Goal: Information Seeking & Learning: Learn about a topic

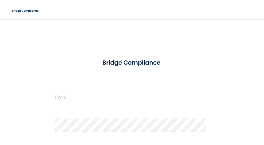
scroll to position [79, 0]
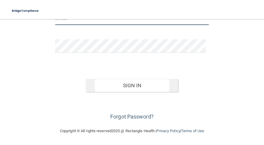
type input "[EMAIL_ADDRESS][DOMAIN_NAME]"
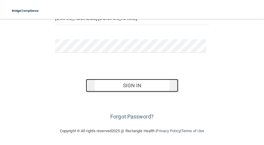
click at [142, 83] on button "Sign In" at bounding box center [132, 85] width 92 height 13
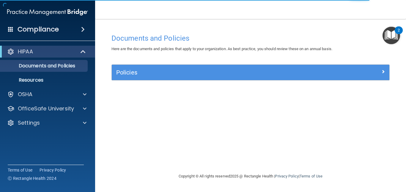
click at [165, 145] on div "Documents and Policies Here are the documents and policies that apply to your o…" at bounding box center [250, 102] width 287 height 142
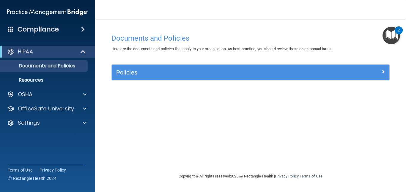
click at [84, 30] on span at bounding box center [83, 29] width 4 height 7
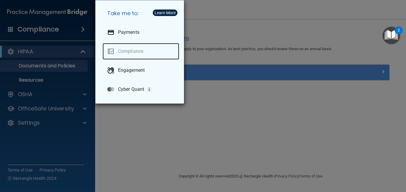
click at [135, 48] on link "Compliance" at bounding box center [141, 51] width 77 height 17
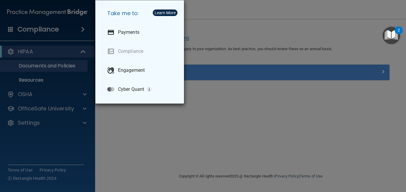
drag, startPoint x: 279, startPoint y: 120, endPoint x: 177, endPoint y: 121, distance: 102.0
click at [263, 120] on div "Take me to: Payments Compliance Engagement Cyber Quant" at bounding box center [203, 96] width 406 height 192
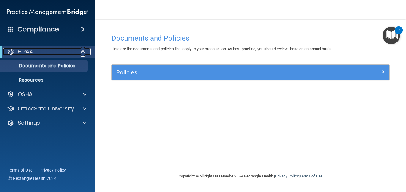
click at [56, 49] on div "HIPAA" at bounding box center [39, 51] width 73 height 7
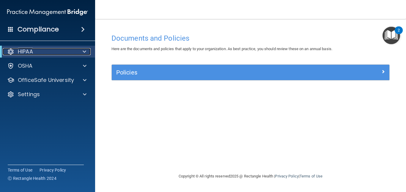
click at [72, 51] on div "HIPAA" at bounding box center [39, 51] width 73 height 7
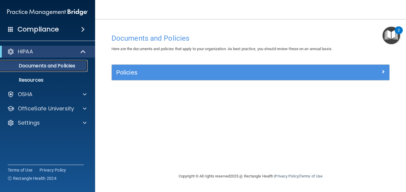
click at [65, 65] on p "Documents and Policies" at bounding box center [44, 66] width 81 height 6
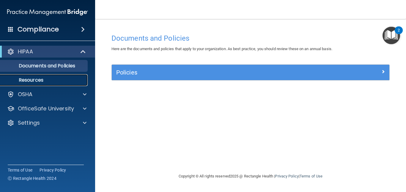
click at [53, 77] on p "Resources" at bounding box center [44, 80] width 81 height 6
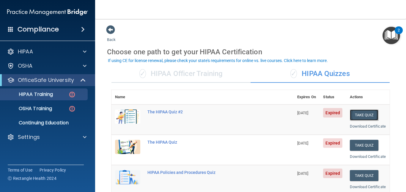
click at [363, 113] on button "Take Quiz" at bounding box center [364, 115] width 29 height 11
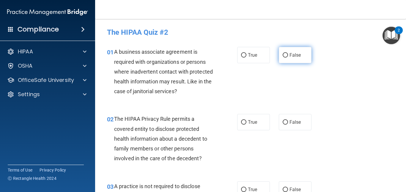
click at [283, 55] on input "False" at bounding box center [285, 55] width 5 height 4
radio input "true"
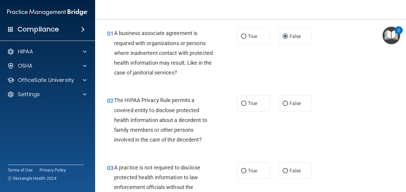
scroll to position [59, 0]
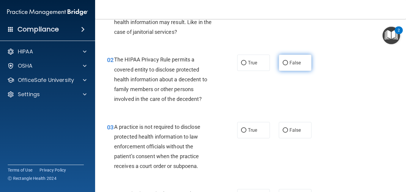
click at [283, 63] on input "False" at bounding box center [285, 63] width 5 height 4
radio input "true"
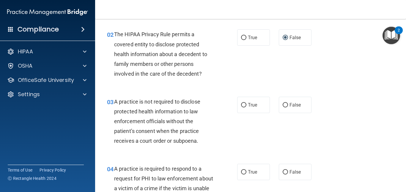
scroll to position [119, 0]
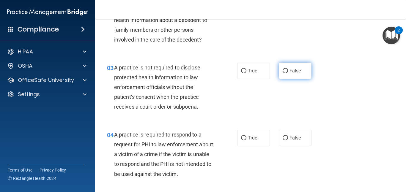
click at [283, 71] on input "False" at bounding box center [285, 71] width 5 height 4
radio input "true"
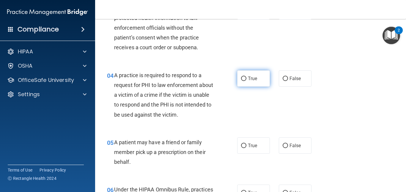
click at [241, 79] on input "True" at bounding box center [243, 79] width 5 height 4
radio input "true"
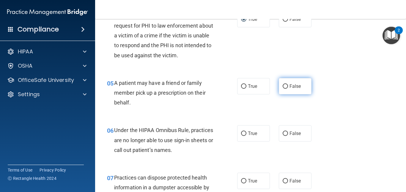
click at [284, 86] on input "False" at bounding box center [285, 86] width 5 height 4
radio input "true"
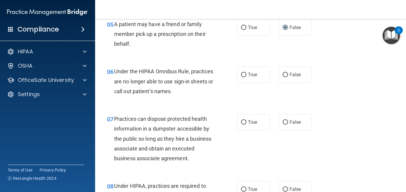
scroll to position [297, 0]
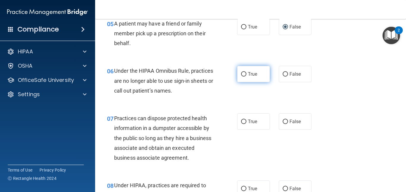
click at [241, 75] on input "True" at bounding box center [243, 74] width 5 height 4
radio input "true"
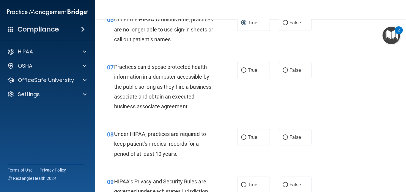
scroll to position [357, 0]
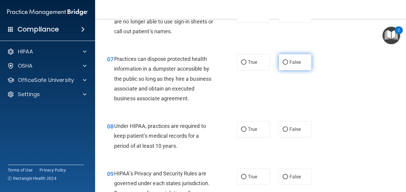
click at [283, 62] on input "False" at bounding box center [285, 62] width 5 height 4
radio input "true"
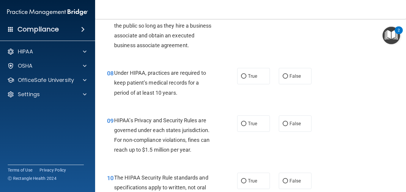
scroll to position [416, 0]
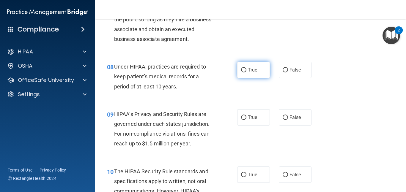
drag, startPoint x: 242, startPoint y: 70, endPoint x: 259, endPoint y: 73, distance: 17.2
click at [242, 70] on input "True" at bounding box center [243, 70] width 5 height 4
radio input "true"
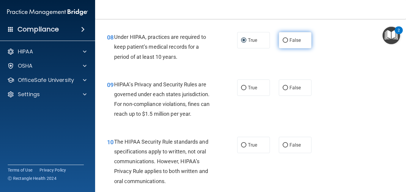
click at [283, 41] on input "False" at bounding box center [285, 40] width 5 height 4
radio input "true"
radio input "false"
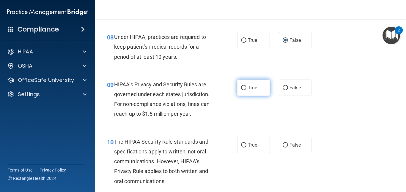
drag, startPoint x: 240, startPoint y: 88, endPoint x: 244, endPoint y: 88, distance: 4.2
click at [241, 88] on input "True" at bounding box center [243, 88] width 5 height 4
radio input "true"
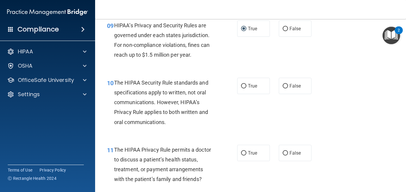
scroll to position [506, 0]
drag, startPoint x: 242, startPoint y: 85, endPoint x: 245, endPoint y: 88, distance: 3.4
click at [242, 85] on input "True" at bounding box center [243, 86] width 5 height 4
radio input "true"
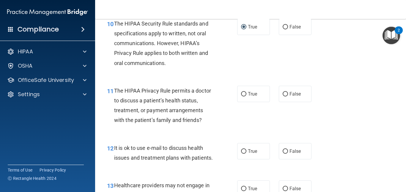
scroll to position [565, 0]
drag, startPoint x: 283, startPoint y: 93, endPoint x: 290, endPoint y: 93, distance: 7.7
click at [284, 93] on input "False" at bounding box center [285, 94] width 5 height 4
radio input "true"
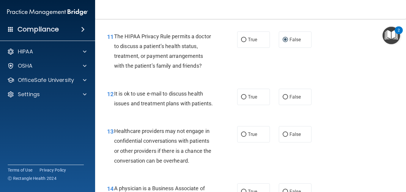
scroll to position [625, 0]
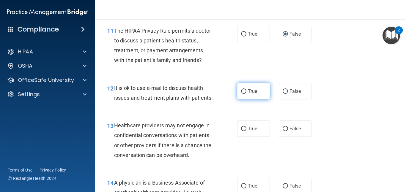
click at [241, 93] on input "True" at bounding box center [243, 92] width 5 height 4
radio input "true"
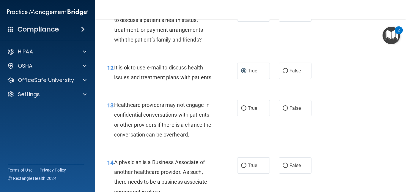
scroll to position [684, 0]
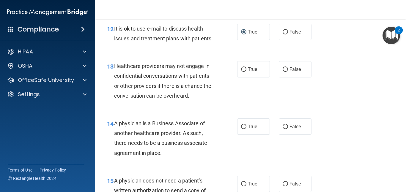
click at [358, 79] on div "13 Healthcare providers may not engage in confidential conversations with patie…" at bounding box center [251, 82] width 296 height 57
click at [351, 84] on div "13 Healthcare providers may not engage in confidential conversations with patie…" at bounding box center [251, 82] width 296 height 57
click at [348, 111] on div "13 Healthcare providers may not engage in confidential conversations with patie…" at bounding box center [251, 82] width 296 height 57
click at [283, 72] on input "False" at bounding box center [285, 70] width 5 height 4
radio input "true"
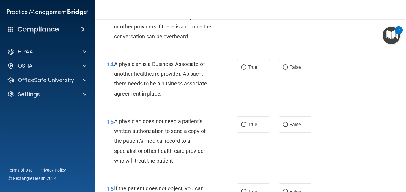
scroll to position [922, 0]
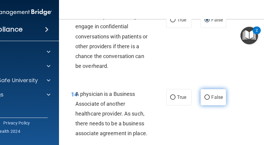
click at [206, 97] on input "False" at bounding box center [206, 97] width 5 height 4
radio input "true"
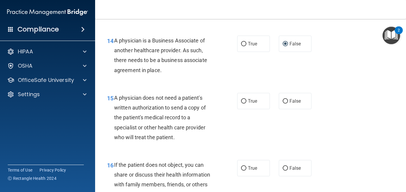
scroll to position [803, 0]
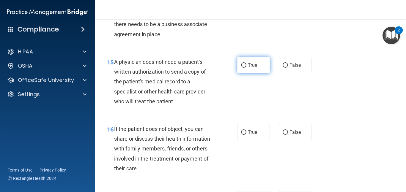
click at [241, 68] on input "True" at bounding box center [243, 65] width 5 height 4
radio input "true"
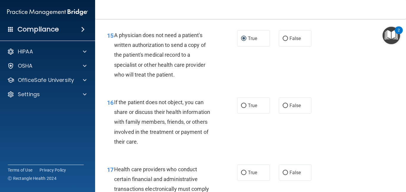
scroll to position [863, 0]
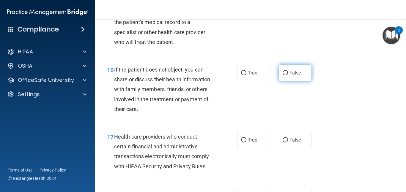
click at [284, 76] on input "False" at bounding box center [285, 73] width 5 height 4
radio input "true"
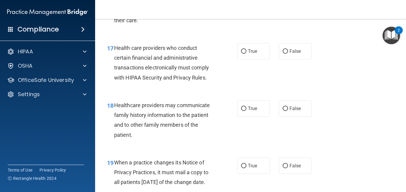
scroll to position [952, 0]
click at [242, 54] on input "True" at bounding box center [243, 51] width 5 height 4
radio input "true"
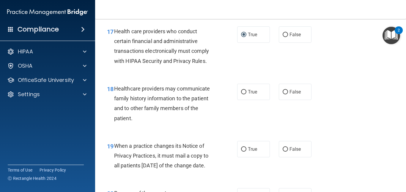
scroll to position [982, 0]
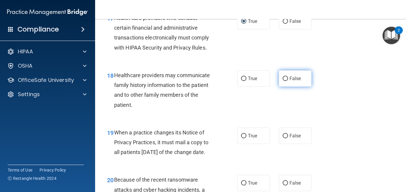
click at [283, 81] on input "False" at bounding box center [285, 79] width 5 height 4
radio input "true"
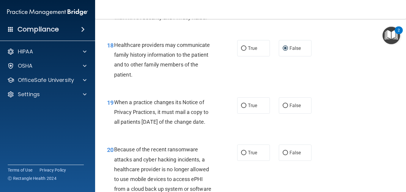
scroll to position [1011, 0]
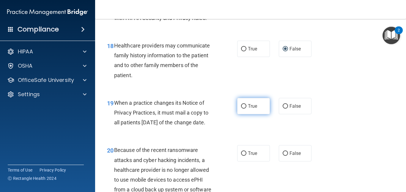
click at [242, 109] on input "True" at bounding box center [243, 106] width 5 height 4
radio input "true"
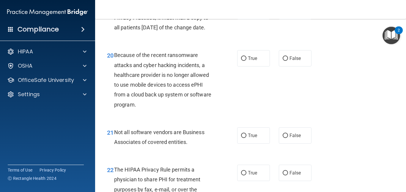
scroll to position [1130, 0]
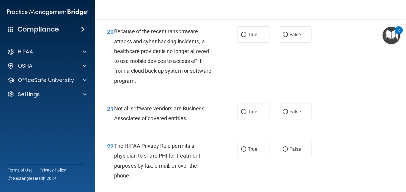
drag, startPoint x: 283, startPoint y: 55, endPoint x: 312, endPoint y: 57, distance: 29.2
click at [283, 37] on input "False" at bounding box center [285, 35] width 5 height 4
radio input "true"
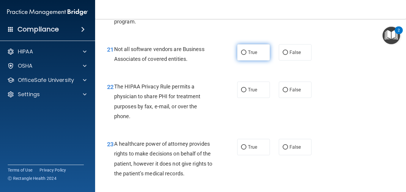
click at [243, 55] on input "True" at bounding box center [243, 53] width 5 height 4
radio input "true"
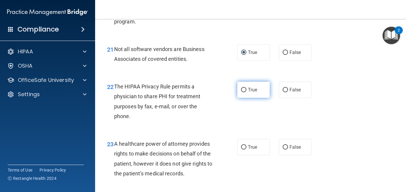
click at [243, 93] on input "True" at bounding box center [243, 90] width 5 height 4
radio input "true"
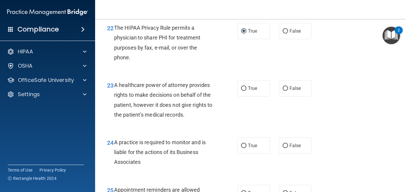
scroll to position [1249, 0]
click at [283, 90] on input "False" at bounding box center [285, 88] width 5 height 4
radio input "true"
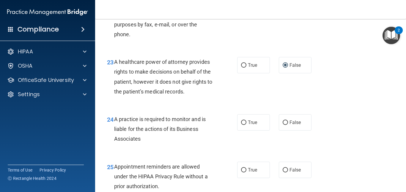
scroll to position [1309, 0]
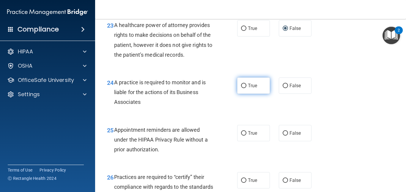
click at [245, 94] on label "True" at bounding box center [253, 86] width 33 height 16
click at [245, 88] on input "True" at bounding box center [243, 86] width 5 height 4
radio input "true"
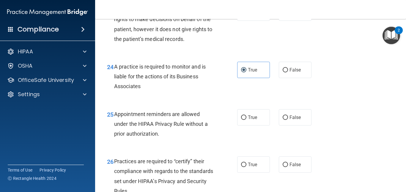
scroll to position [1339, 0]
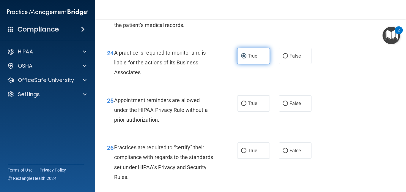
click at [241, 59] on input "True" at bounding box center [243, 56] width 5 height 4
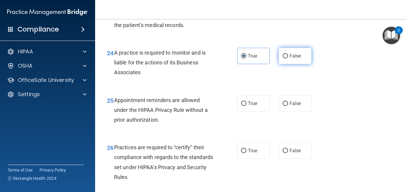
click at [283, 59] on input "False" at bounding box center [285, 56] width 5 height 4
radio input "true"
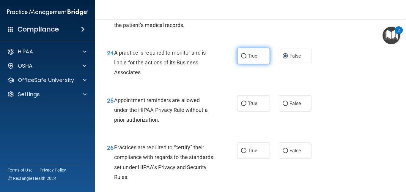
click at [241, 59] on input "True" at bounding box center [243, 56] width 5 height 4
radio input "true"
radio input "false"
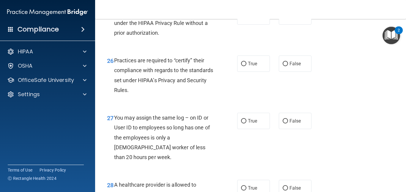
scroll to position [1428, 0]
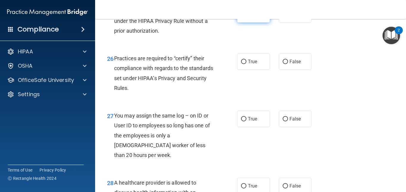
click at [242, 17] on input "True" at bounding box center [243, 14] width 5 height 4
radio input "true"
click at [242, 64] on input "True" at bounding box center [243, 62] width 5 height 4
radio input "true"
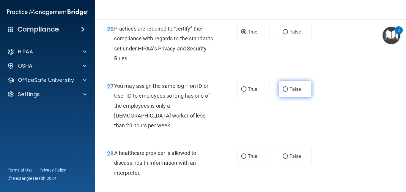
click at [284, 92] on input "False" at bounding box center [285, 89] width 5 height 4
radio input "true"
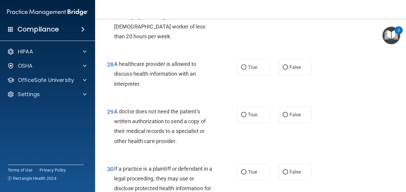
scroll to position [1577, 0]
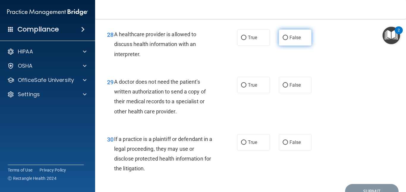
click at [283, 40] on input "False" at bounding box center [285, 38] width 5 height 4
radio input "true"
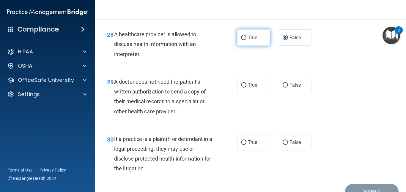
click at [241, 40] on input "True" at bounding box center [243, 38] width 5 height 4
radio input "true"
radio input "false"
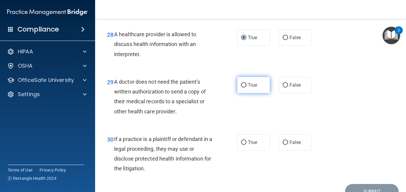
click at [242, 88] on input "True" at bounding box center [243, 85] width 5 height 4
radio input "true"
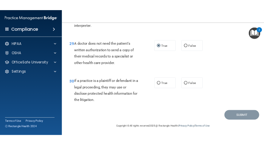
scroll to position [1617, 0]
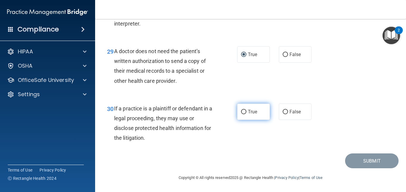
drag, startPoint x: 242, startPoint y: 112, endPoint x: 247, endPoint y: 113, distance: 4.8
click at [242, 112] on input "True" at bounding box center [243, 112] width 5 height 4
radio input "true"
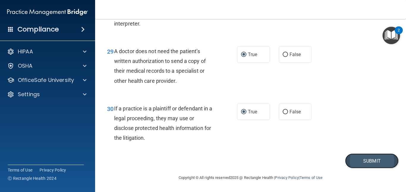
click at [356, 159] on button "Submit" at bounding box center [372, 161] width 54 height 15
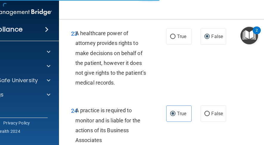
scroll to position [1983, 0]
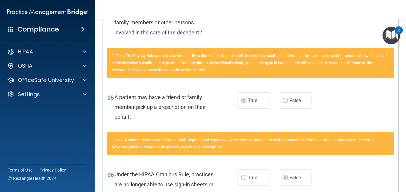
scroll to position [178, 0]
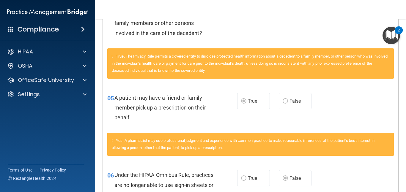
click at [389, 88] on div "05 A patient may have a friend or family member pick up a prescription on their…" at bounding box center [251, 110] width 296 height 48
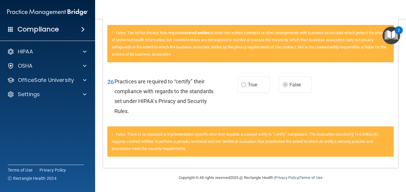
scroll to position [823, 0]
click at [396, 9] on nav "Toggle navigation Anna Burrill annaburrill30@gmail.com Manage My Enterprise Fre…" at bounding box center [250, 9] width 311 height 19
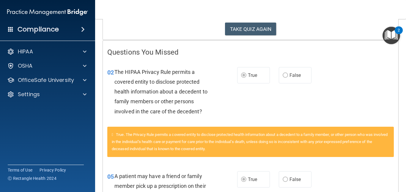
scroll to position [0, 0]
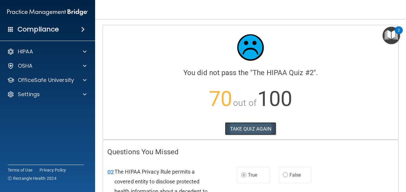
click at [245, 125] on button "TAKE QUIZ AGAIN" at bounding box center [250, 129] width 51 height 13
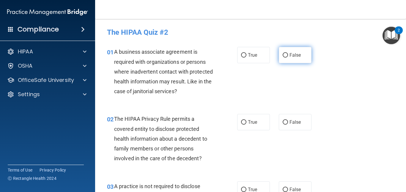
click at [284, 54] on input "False" at bounding box center [285, 55] width 5 height 4
radio input "true"
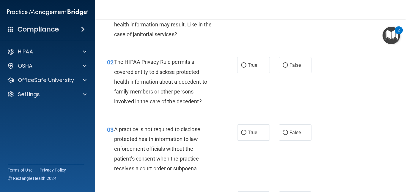
scroll to position [59, 0]
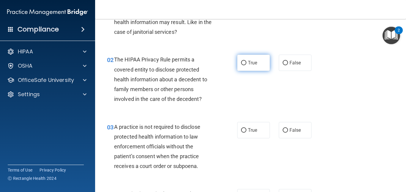
click at [243, 62] on input "True" at bounding box center [243, 63] width 5 height 4
radio input "true"
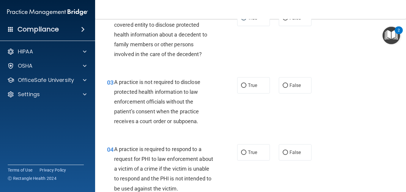
scroll to position [119, 0]
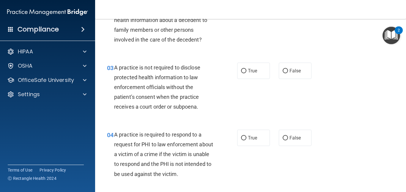
drag, startPoint x: 284, startPoint y: 72, endPoint x: 323, endPoint y: 82, distance: 40.4
click at [285, 71] on input "False" at bounding box center [285, 71] width 5 height 4
radio input "true"
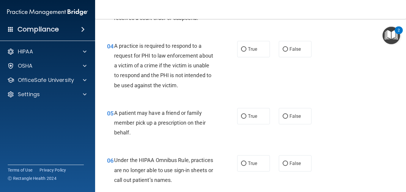
scroll to position [208, 0]
drag, startPoint x: 242, startPoint y: 49, endPoint x: 256, endPoint y: 55, distance: 14.9
click at [242, 48] on input "True" at bounding box center [243, 49] width 5 height 4
radio input "true"
click at [242, 115] on input "True" at bounding box center [243, 116] width 5 height 4
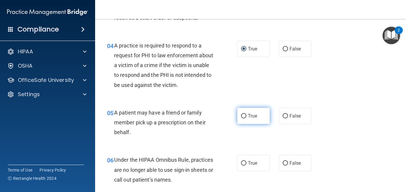
radio input "true"
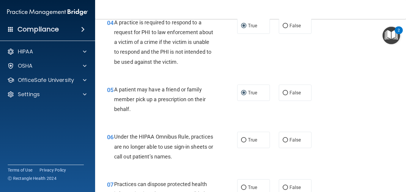
scroll to position [268, 0]
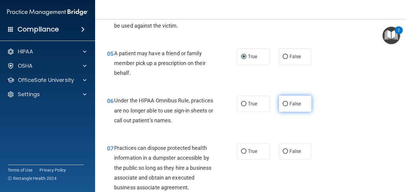
click at [283, 104] on input "False" at bounding box center [285, 104] width 5 height 4
radio input "true"
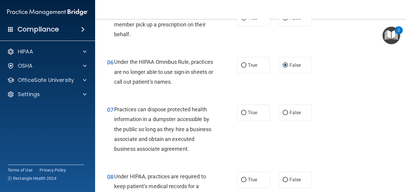
scroll to position [357, 0]
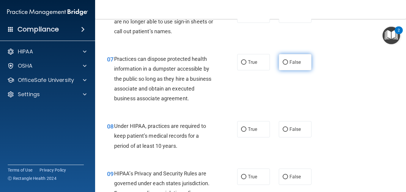
click at [283, 62] on input "False" at bounding box center [285, 62] width 5 height 4
radio input "true"
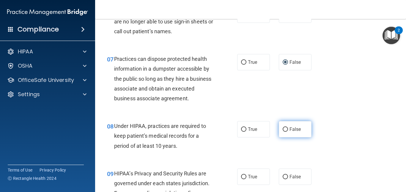
click at [283, 129] on input "False" at bounding box center [285, 130] width 5 height 4
radio input "true"
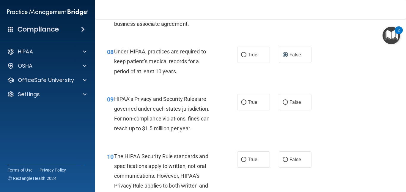
scroll to position [446, 0]
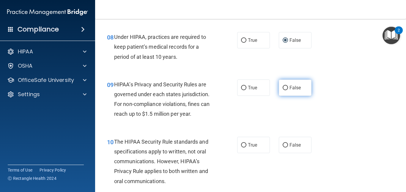
click at [283, 89] on input "False" at bounding box center [285, 88] width 5 height 4
radio input "true"
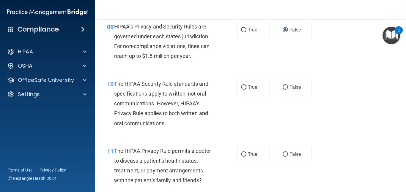
scroll to position [506, 0]
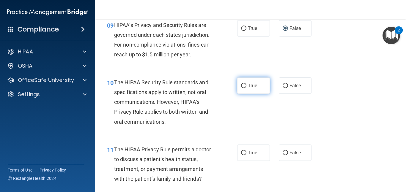
click at [244, 85] on input "True" at bounding box center [243, 86] width 5 height 4
radio input "true"
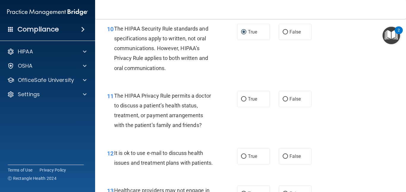
scroll to position [565, 0]
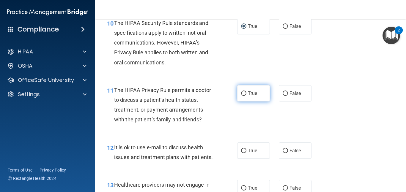
click at [242, 94] on input "True" at bounding box center [243, 94] width 5 height 4
radio input "true"
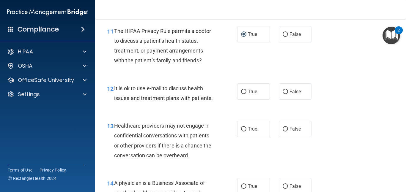
scroll to position [625, 0]
click at [241, 93] on input "True" at bounding box center [243, 92] width 5 height 4
radio input "true"
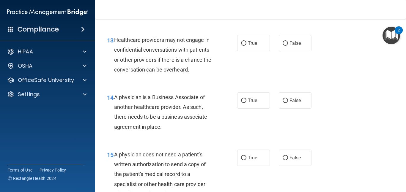
scroll to position [714, 0]
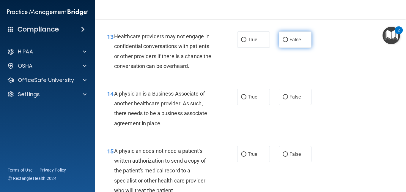
click at [283, 42] on input "False" at bounding box center [285, 40] width 5 height 4
radio input "true"
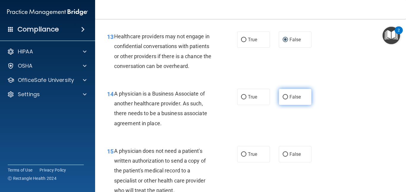
click at [285, 100] on input "False" at bounding box center [285, 97] width 5 height 4
radio input "true"
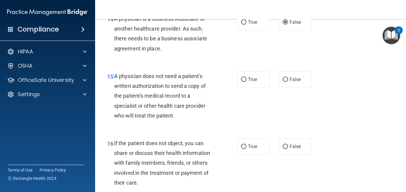
scroll to position [803, 0]
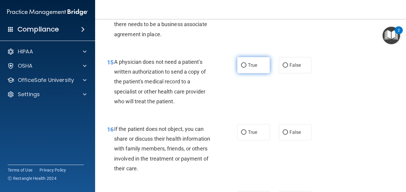
drag, startPoint x: 242, startPoint y: 75, endPoint x: 253, endPoint y: 80, distance: 12.5
click at [242, 68] on input "True" at bounding box center [243, 65] width 5 height 4
radio input "true"
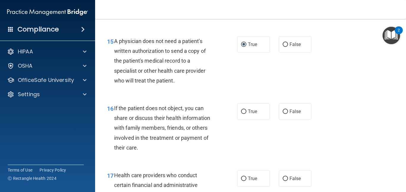
scroll to position [863, 0]
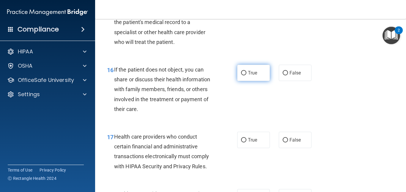
click at [241, 76] on input "True" at bounding box center [243, 73] width 5 height 4
radio input "true"
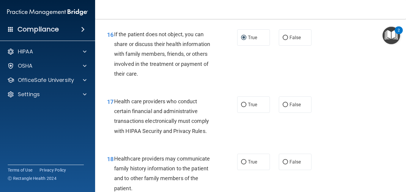
scroll to position [952, 0]
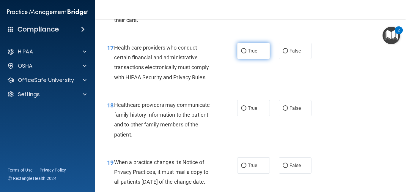
click at [241, 54] on input "True" at bounding box center [243, 51] width 5 height 4
radio input "true"
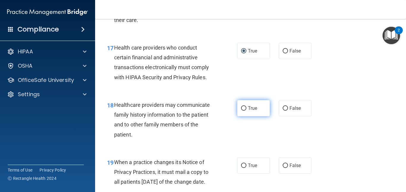
click at [241, 111] on input "True" at bounding box center [243, 109] width 5 height 4
radio input "true"
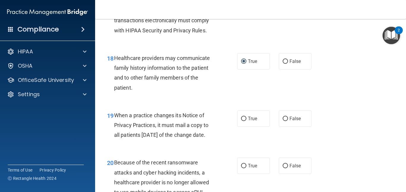
scroll to position [1011, 0]
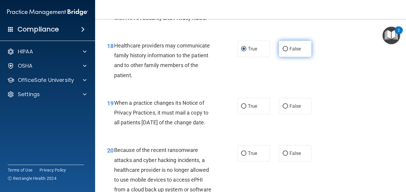
click at [283, 51] on input "False" at bounding box center [285, 49] width 5 height 4
radio input "true"
radio input "false"
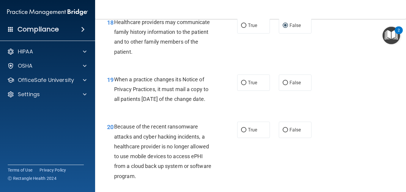
scroll to position [1071, 0]
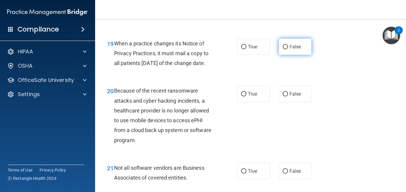
click at [285, 49] on input "False" at bounding box center [285, 47] width 5 height 4
radio input "true"
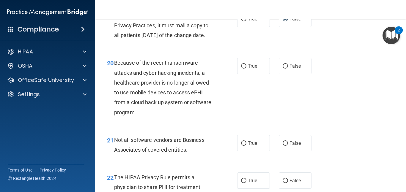
scroll to position [1130, 0]
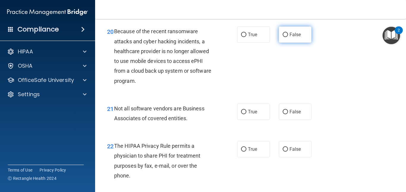
click at [284, 37] on input "False" at bounding box center [285, 35] width 5 height 4
radio input "true"
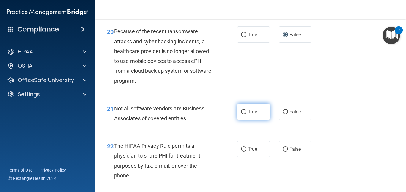
click at [243, 115] on input "True" at bounding box center [243, 112] width 5 height 4
radio input "true"
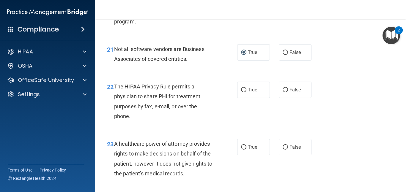
scroll to position [1220, 0]
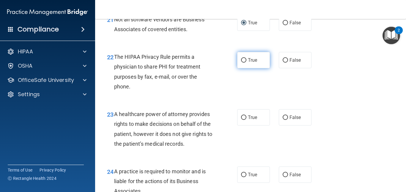
click at [242, 63] on input "True" at bounding box center [243, 60] width 5 height 4
radio input "true"
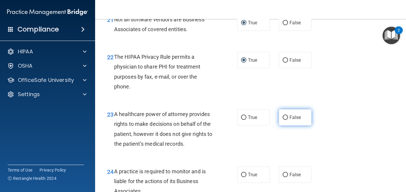
click at [284, 120] on input "False" at bounding box center [285, 118] width 5 height 4
radio input "true"
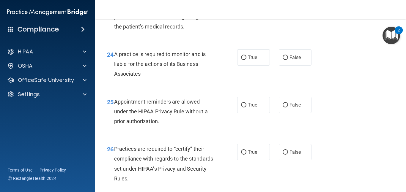
scroll to position [1339, 0]
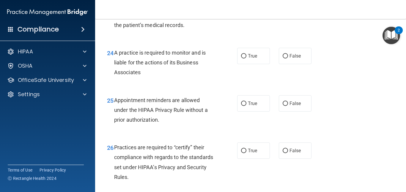
drag, startPoint x: 282, startPoint y: 75, endPoint x: 305, endPoint y: 87, distance: 26.3
click at [283, 59] on input "False" at bounding box center [285, 56] width 5 height 4
radio input "true"
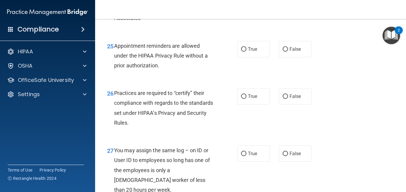
scroll to position [1398, 0]
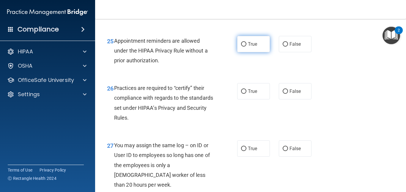
click at [242, 47] on input "True" at bounding box center [243, 44] width 5 height 4
radio input "true"
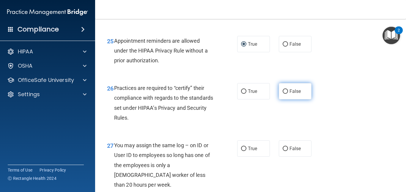
click at [283, 94] on input "False" at bounding box center [285, 92] width 5 height 4
radio input "true"
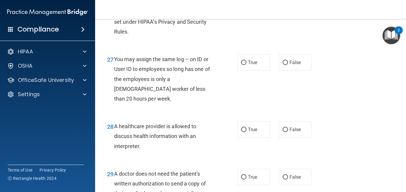
scroll to position [1487, 0]
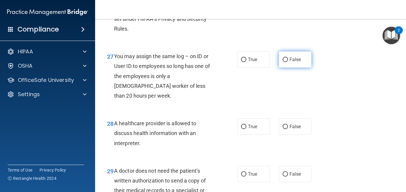
click at [283, 62] on input "False" at bounding box center [285, 60] width 5 height 4
radio input "true"
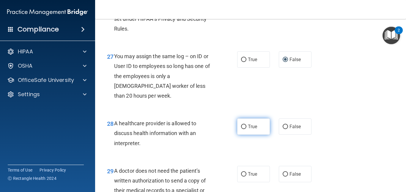
click at [241, 129] on input "True" at bounding box center [243, 127] width 5 height 4
radio input "true"
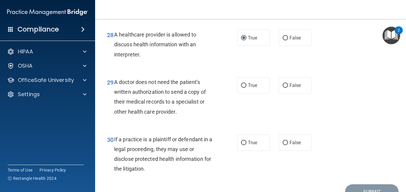
scroll to position [1577, 0]
click at [242, 88] on input "True" at bounding box center [243, 85] width 5 height 4
radio input "true"
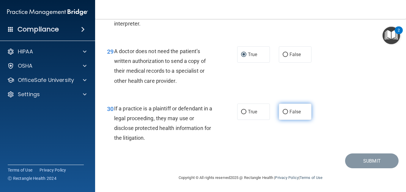
scroll to position [1617, 0]
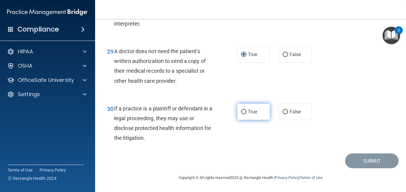
click at [245, 110] on label "True" at bounding box center [253, 112] width 33 height 16
click at [245, 110] on input "True" at bounding box center [243, 112] width 5 height 4
radio input "true"
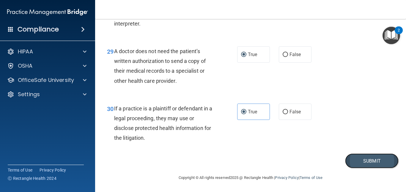
click at [356, 159] on button "Submit" at bounding box center [372, 161] width 54 height 15
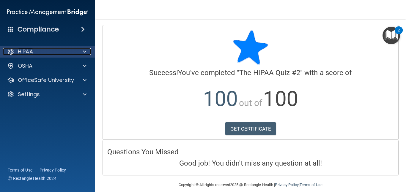
click at [84, 53] on span at bounding box center [85, 51] width 4 height 7
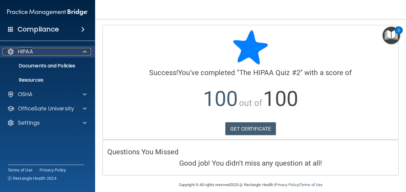
click at [84, 53] on span at bounding box center [85, 51] width 4 height 7
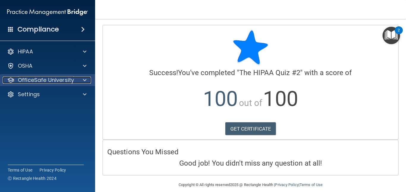
click at [82, 80] on div at bounding box center [83, 80] width 15 height 7
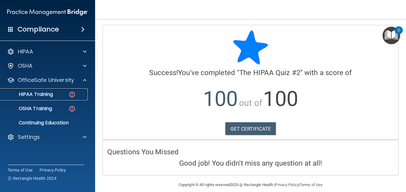
click at [46, 95] on p "HIPAA Training" at bounding box center [28, 95] width 49 height 6
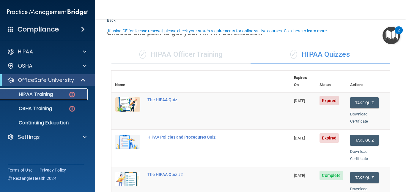
scroll to position [30, 0]
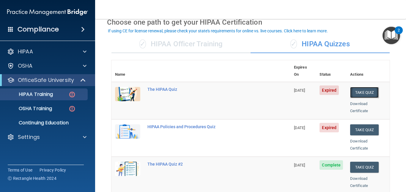
click at [359, 87] on button "Take Quiz" at bounding box center [364, 92] width 29 height 11
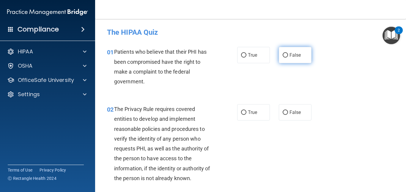
click at [283, 56] on input "False" at bounding box center [285, 55] width 5 height 4
radio input "true"
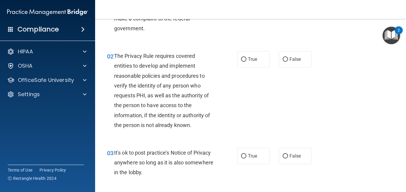
scroll to position [59, 0]
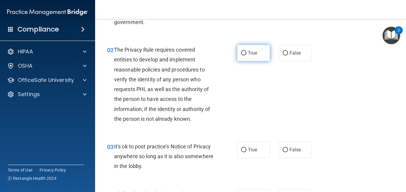
click at [243, 53] on input "True" at bounding box center [243, 53] width 5 height 4
radio input "true"
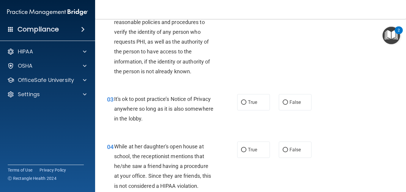
scroll to position [119, 0]
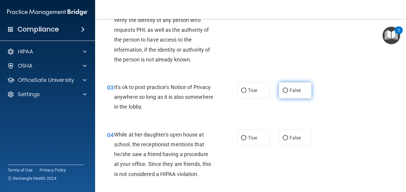
click at [283, 90] on input "False" at bounding box center [285, 91] width 5 height 4
radio input "true"
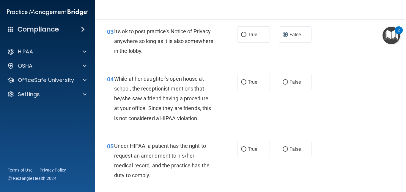
scroll to position [178, 0]
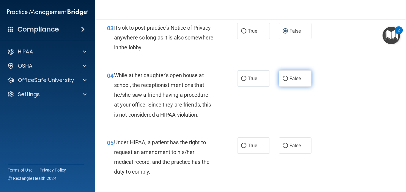
click at [284, 79] on input "False" at bounding box center [285, 79] width 5 height 4
radio input "true"
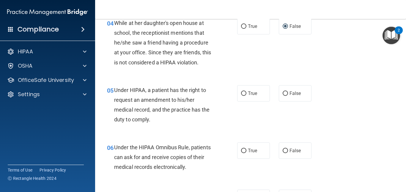
scroll to position [238, 0]
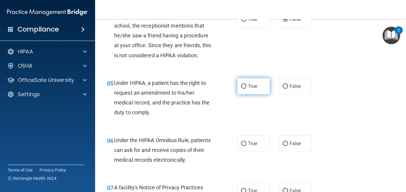
click at [241, 87] on input "True" at bounding box center [243, 86] width 5 height 4
radio input "true"
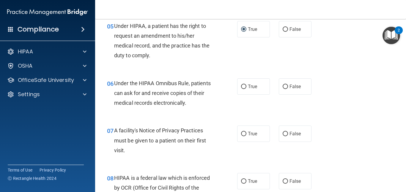
scroll to position [297, 0]
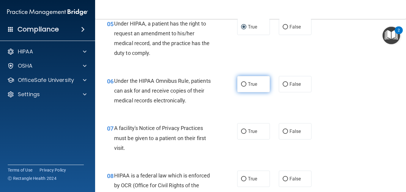
click at [241, 84] on input "True" at bounding box center [243, 84] width 5 height 4
radio input "true"
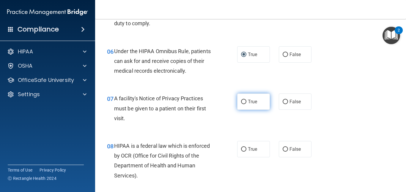
click at [241, 101] on input "True" at bounding box center [243, 102] width 5 height 4
radio input "true"
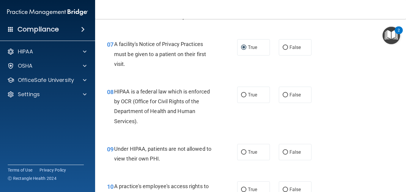
scroll to position [387, 0]
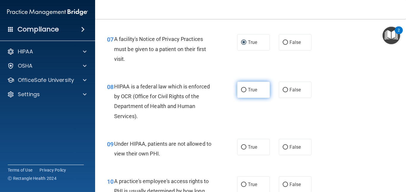
click at [242, 88] on input "True" at bounding box center [243, 90] width 5 height 4
radio input "true"
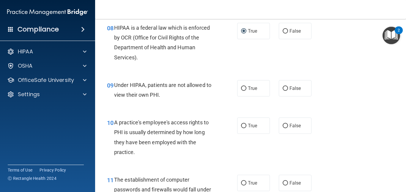
scroll to position [446, 0]
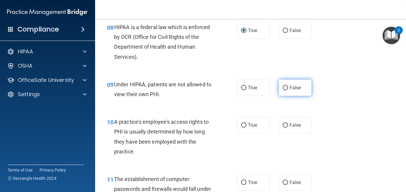
click at [283, 87] on input "False" at bounding box center [285, 88] width 5 height 4
radio input "true"
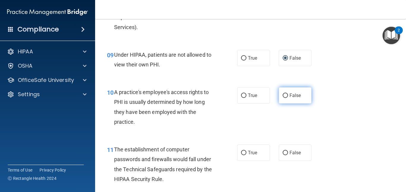
click at [284, 96] on input "False" at bounding box center [285, 96] width 5 height 4
radio input "true"
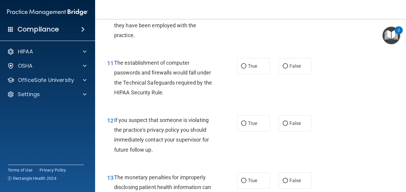
scroll to position [565, 0]
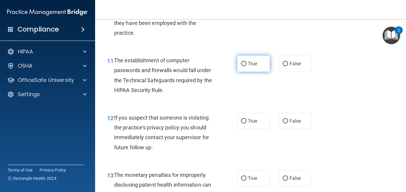
click at [242, 65] on input "True" at bounding box center [243, 64] width 5 height 4
radio input "true"
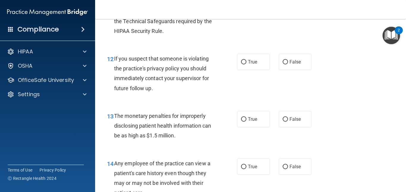
scroll to position [625, 0]
drag, startPoint x: 241, startPoint y: 62, endPoint x: 267, endPoint y: 65, distance: 26.0
click at [241, 62] on input "True" at bounding box center [243, 62] width 5 height 4
radio input "true"
click at [243, 120] on input "True" at bounding box center [243, 119] width 5 height 4
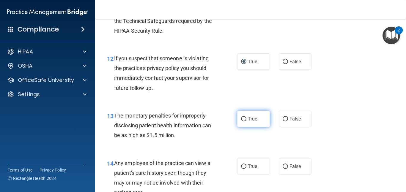
radio input "true"
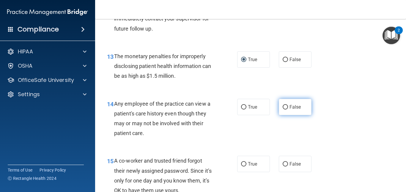
click at [284, 106] on input "False" at bounding box center [285, 107] width 5 height 4
radio input "true"
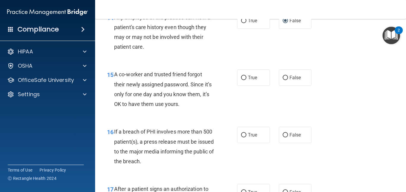
scroll to position [773, 0]
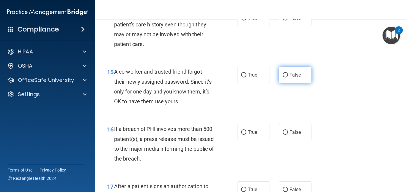
drag, startPoint x: 282, startPoint y: 76, endPoint x: 282, endPoint y: 80, distance: 3.6
click at [283, 76] on input "False" at bounding box center [285, 75] width 5 height 4
radio input "true"
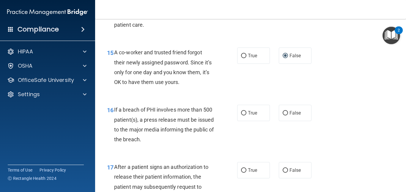
scroll to position [833, 0]
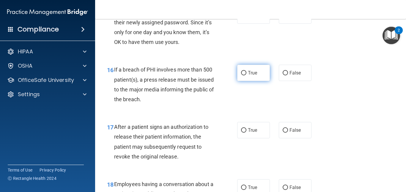
click at [242, 73] on input "True" at bounding box center [243, 73] width 5 height 4
radio input "true"
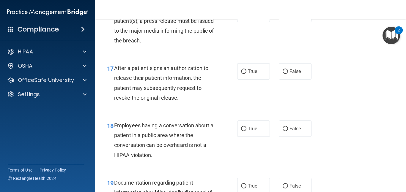
scroll to position [892, 0]
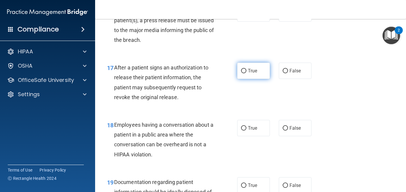
drag, startPoint x: 242, startPoint y: 70, endPoint x: 253, endPoint y: 70, distance: 10.7
click at [242, 70] on input "True" at bounding box center [243, 71] width 5 height 4
radio input "true"
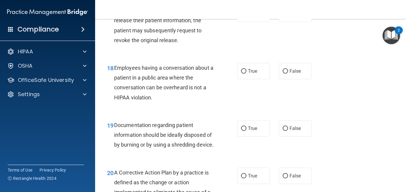
scroll to position [952, 0]
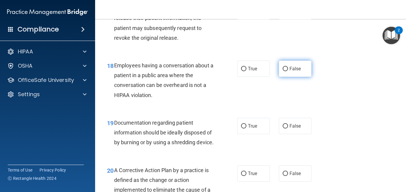
click at [283, 69] on input "False" at bounding box center [285, 69] width 5 height 4
radio input "true"
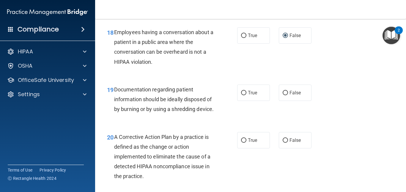
scroll to position [1011, 0]
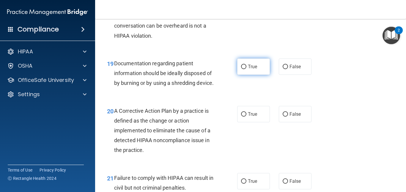
click at [242, 66] on input "True" at bounding box center [243, 67] width 5 height 4
radio input "true"
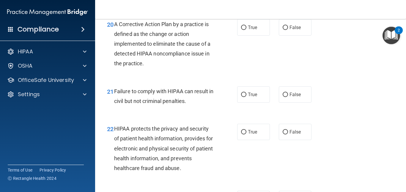
scroll to position [1101, 0]
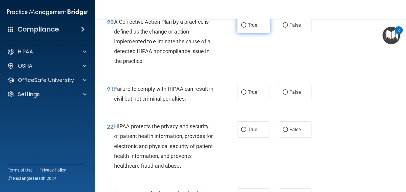
click at [243, 28] on input "True" at bounding box center [243, 25] width 5 height 4
radio input "true"
click at [283, 95] on input "False" at bounding box center [285, 92] width 5 height 4
radio input "true"
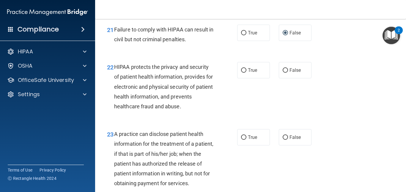
scroll to position [1190, 0]
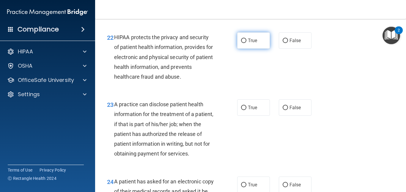
click at [242, 43] on input "True" at bounding box center [243, 41] width 5 height 4
radio input "true"
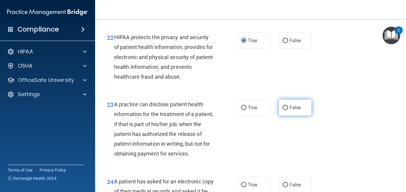
click at [283, 110] on input "False" at bounding box center [285, 108] width 5 height 4
radio input "true"
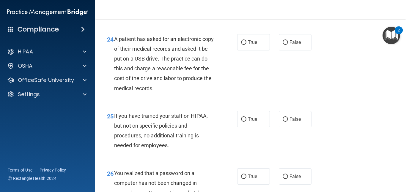
scroll to position [1339, 0]
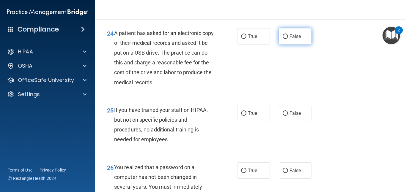
click at [283, 39] on input "False" at bounding box center [285, 37] width 5 height 4
radio input "true"
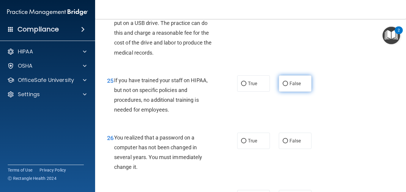
click at [283, 86] on input "False" at bounding box center [285, 84] width 5 height 4
radio input "true"
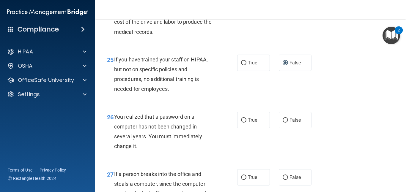
scroll to position [1428, 0]
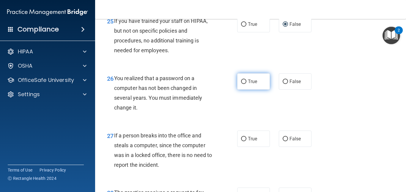
click at [242, 84] on input "True" at bounding box center [243, 82] width 5 height 4
radio input "true"
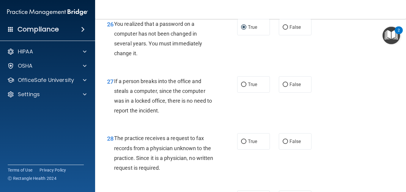
scroll to position [1487, 0]
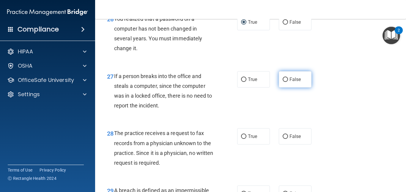
click at [283, 82] on input "False" at bounding box center [285, 80] width 5 height 4
radio input "true"
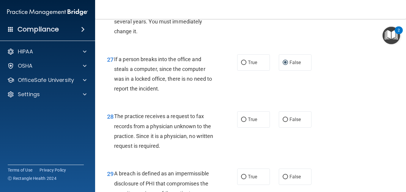
scroll to position [1547, 0]
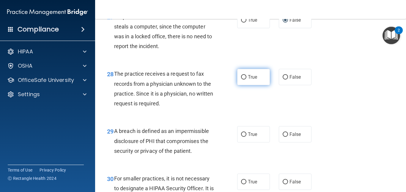
drag, startPoint x: 241, startPoint y: 97, endPoint x: 249, endPoint y: 105, distance: 11.6
click at [241, 80] on input "True" at bounding box center [243, 77] width 5 height 4
radio input "true"
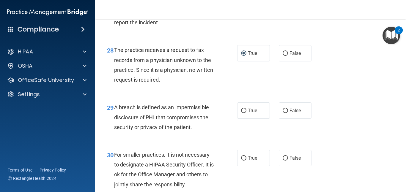
scroll to position [1606, 0]
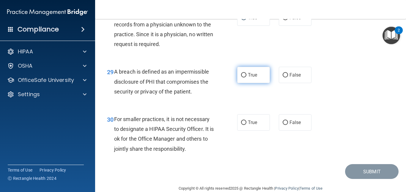
click at [243, 78] on input "True" at bounding box center [243, 75] width 5 height 4
radio input "true"
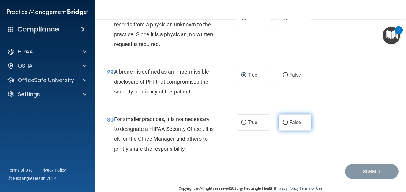
click at [284, 125] on input "False" at bounding box center [285, 123] width 5 height 4
radio input "true"
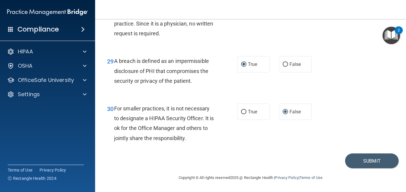
scroll to position [1637, 0]
click at [367, 162] on button "Submit" at bounding box center [372, 161] width 54 height 15
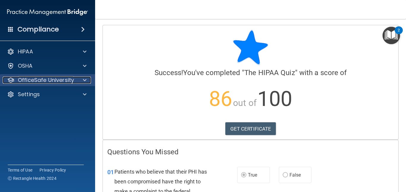
click at [55, 78] on p "OfficeSafe University" at bounding box center [46, 80] width 56 height 7
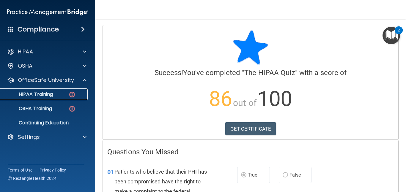
click at [52, 96] on p "HIPAA Training" at bounding box center [28, 95] width 49 height 6
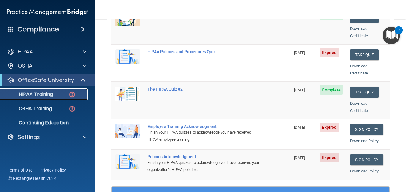
scroll to position [149, 0]
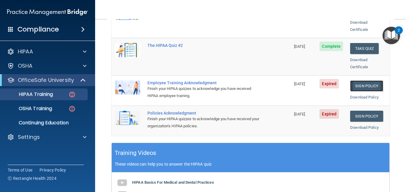
click at [362, 81] on link "Sign Policy" at bounding box center [366, 86] width 33 height 11
drag, startPoint x: 196, startPoint y: 13, endPoint x: 120, endPoint y: 10, distance: 75.9
click at [195, 13] on nav "Toggle navigation Anna Burrill annaburrill30@gmail.com Manage My Enterprise Fre…" at bounding box center [250, 9] width 311 height 19
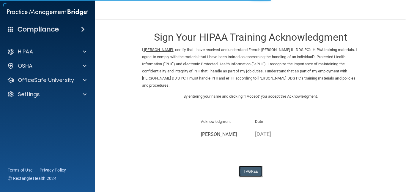
click at [251, 166] on button "I Agree" at bounding box center [251, 171] width 24 height 11
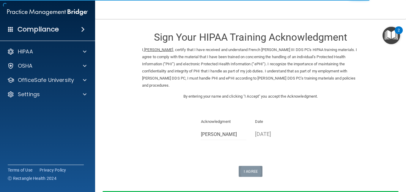
scroll to position [39, 0]
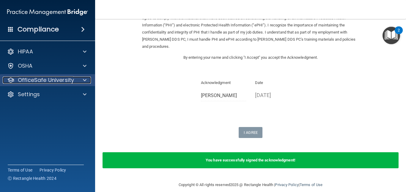
click at [63, 80] on p "OfficeSafe University" at bounding box center [46, 80] width 56 height 7
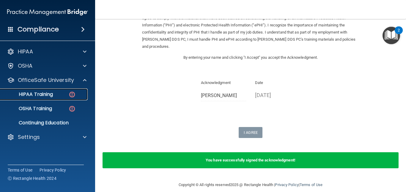
click at [62, 95] on div "HIPAA Training" at bounding box center [44, 95] width 81 height 6
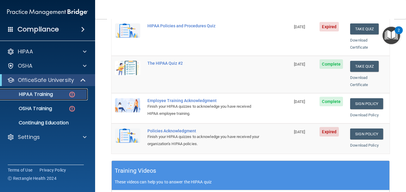
scroll to position [128, 0]
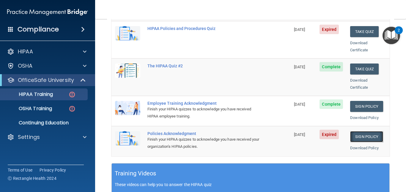
click at [360, 131] on link "Sign Policy" at bounding box center [366, 136] width 33 height 11
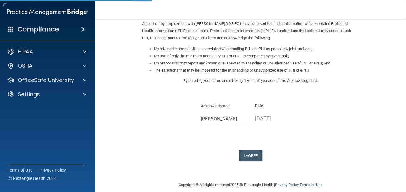
scroll to position [80, 0]
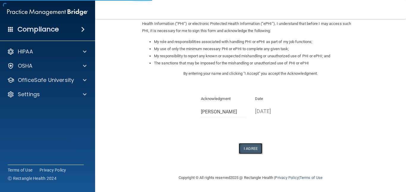
click at [252, 143] on button "I Agree" at bounding box center [251, 148] width 24 height 11
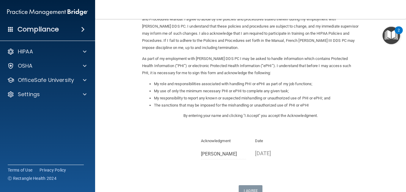
scroll to position [0, 0]
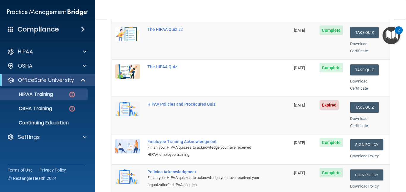
scroll to position [89, 0]
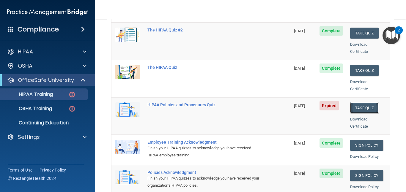
click at [352, 103] on button "Take Quiz" at bounding box center [364, 108] width 29 height 11
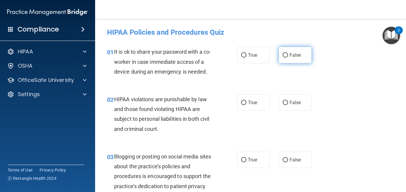
click at [283, 56] on input "False" at bounding box center [285, 55] width 5 height 4
radio input "true"
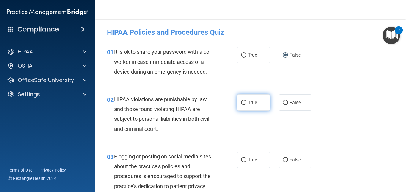
click at [243, 103] on input "True" at bounding box center [243, 103] width 5 height 4
radio input "true"
click at [346, 70] on div "01 It is ok to share your password with a co-worker in case immediate access of…" at bounding box center [251, 64] width 296 height 48
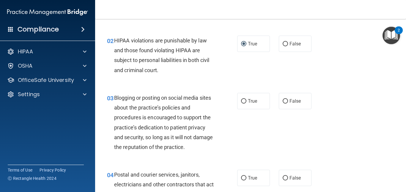
scroll to position [59, 0]
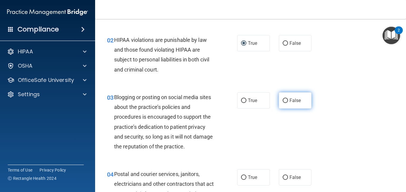
click at [283, 102] on input "False" at bounding box center [285, 101] width 5 height 4
radio input "true"
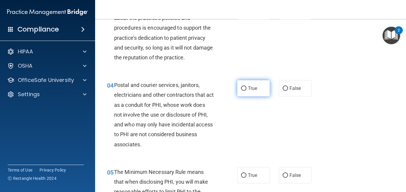
click at [242, 88] on input "True" at bounding box center [243, 89] width 5 height 4
radio input "true"
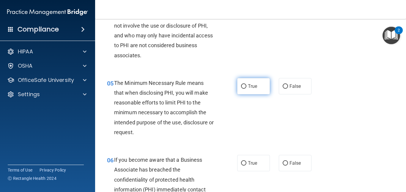
click at [241, 87] on input "True" at bounding box center [243, 86] width 5 height 4
radio input "true"
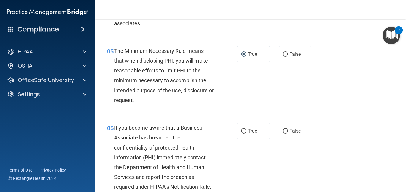
scroll to position [297, 0]
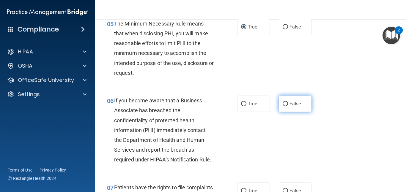
click at [284, 103] on input "False" at bounding box center [285, 104] width 5 height 4
radio input "true"
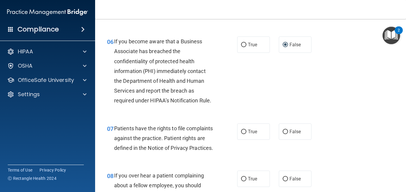
scroll to position [357, 0]
drag, startPoint x: 241, startPoint y: 131, endPoint x: 264, endPoint y: 134, distance: 23.0
click at [241, 131] on input "True" at bounding box center [243, 132] width 5 height 4
radio input "true"
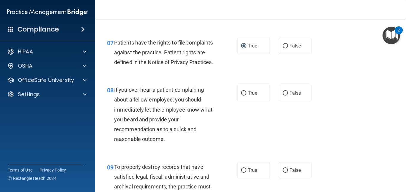
scroll to position [476, 0]
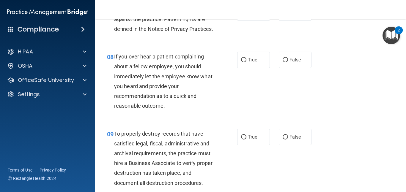
drag, startPoint x: 284, startPoint y: 70, endPoint x: 330, endPoint y: 82, distance: 47.7
click at [284, 62] on input "False" at bounding box center [285, 60] width 5 height 4
radio input "true"
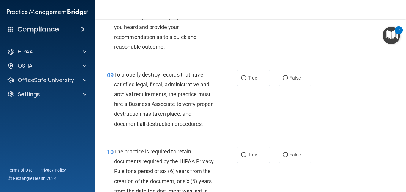
scroll to position [535, 0]
click at [284, 80] on input "False" at bounding box center [285, 78] width 5 height 4
radio input "true"
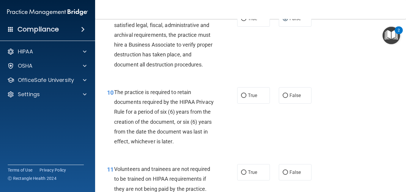
scroll to position [595, 0]
click at [243, 98] on input "True" at bounding box center [243, 95] width 5 height 4
radio input "true"
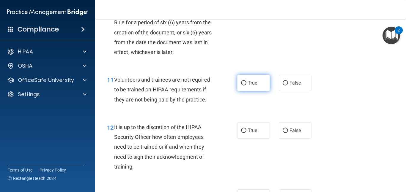
click at [242, 86] on input "True" at bounding box center [243, 83] width 5 height 4
radio input "true"
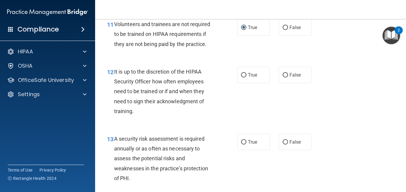
scroll to position [744, 0]
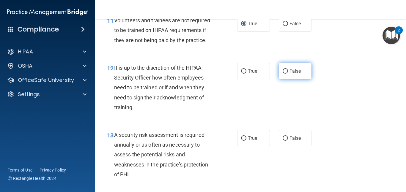
click at [284, 74] on input "False" at bounding box center [285, 71] width 5 height 4
radio input "true"
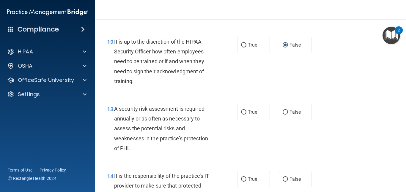
scroll to position [803, 0]
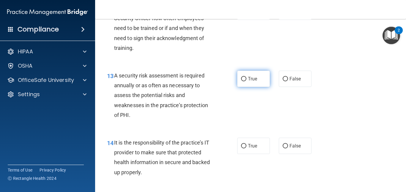
click at [242, 82] on input "True" at bounding box center [243, 79] width 5 height 4
radio input "true"
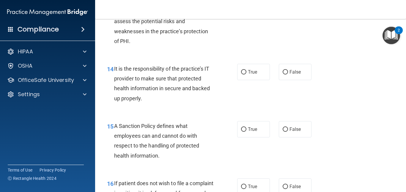
scroll to position [892, 0]
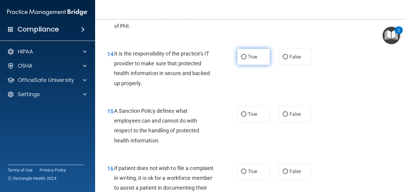
click at [242, 59] on input "True" at bounding box center [243, 57] width 5 height 4
radio input "true"
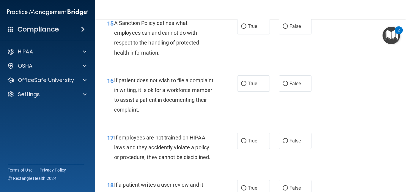
scroll to position [982, 0]
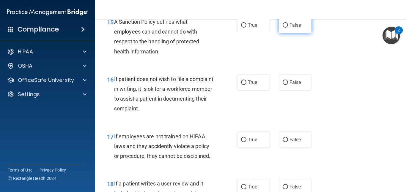
click at [285, 28] on input "False" at bounding box center [285, 25] width 5 height 4
radio input "true"
click at [283, 85] on input "False" at bounding box center [285, 83] width 5 height 4
radio input "true"
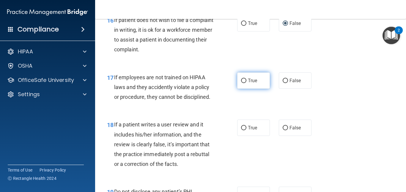
scroll to position [1041, 0]
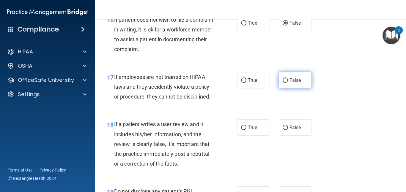
click at [283, 83] on input "False" at bounding box center [285, 81] width 5 height 4
radio input "true"
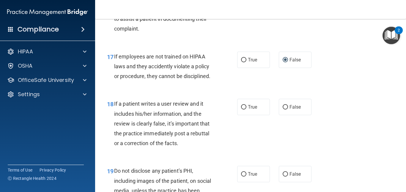
scroll to position [1101, 0]
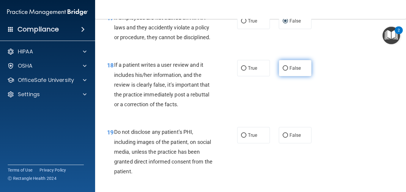
click at [286, 76] on label "False" at bounding box center [295, 68] width 33 height 16
click at [286, 71] on input "False" at bounding box center [285, 68] width 5 height 4
radio input "true"
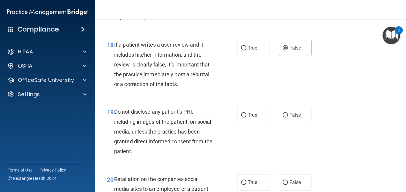
scroll to position [1160, 0]
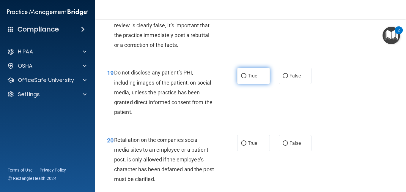
drag, startPoint x: 243, startPoint y: 86, endPoint x: 250, endPoint y: 87, distance: 7.2
click at [243, 79] on input "True" at bounding box center [243, 76] width 5 height 4
radio input "true"
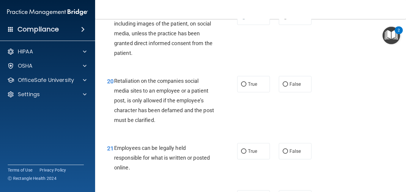
scroll to position [1220, 0]
click at [285, 87] on input "False" at bounding box center [285, 84] width 5 height 4
radio input "true"
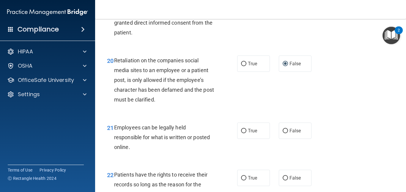
scroll to position [1279, 0]
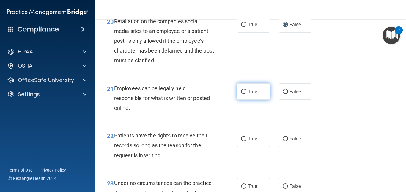
click at [241, 94] on input "True" at bounding box center [243, 92] width 5 height 4
radio input "true"
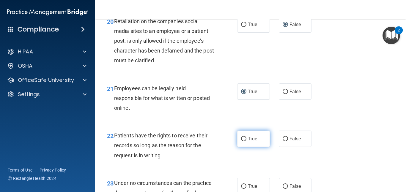
click at [245, 147] on label "True" at bounding box center [253, 139] width 33 height 16
click at [245, 142] on input "True" at bounding box center [243, 139] width 5 height 4
radio input "true"
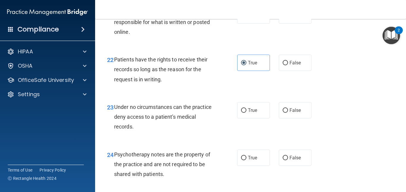
scroll to position [1368, 0]
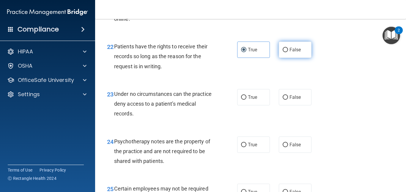
click at [283, 52] on input "False" at bounding box center [285, 50] width 5 height 4
radio input "true"
radio input "false"
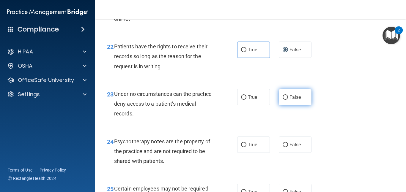
click at [284, 100] on input "False" at bounding box center [285, 97] width 5 height 4
radio input "true"
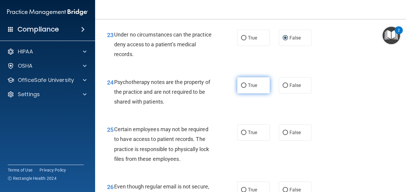
click at [241, 88] on input "True" at bounding box center [243, 86] width 5 height 4
radio input "true"
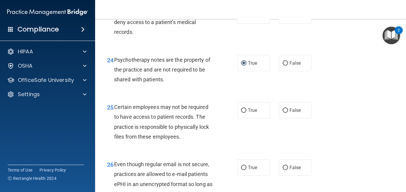
scroll to position [1487, 0]
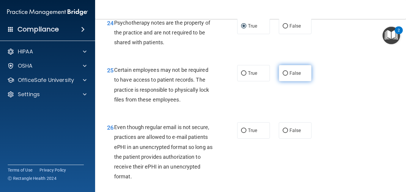
click at [283, 76] on input "False" at bounding box center [285, 73] width 5 height 4
radio input "true"
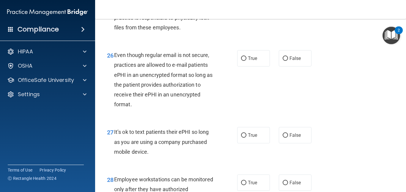
scroll to position [1577, 0]
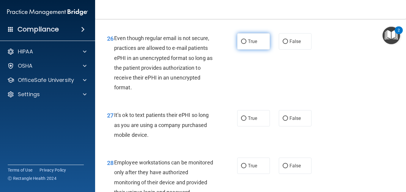
click at [243, 44] on input "True" at bounding box center [243, 42] width 5 height 4
radio input "true"
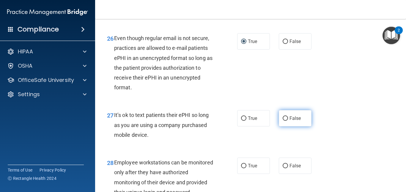
click at [283, 121] on input "False" at bounding box center [285, 119] width 5 height 4
radio input "true"
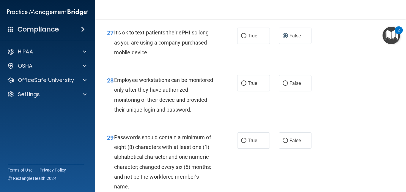
scroll to position [1666, 0]
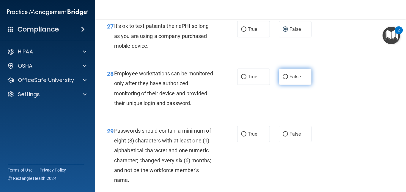
click at [284, 79] on input "False" at bounding box center [285, 77] width 5 height 4
radio input "true"
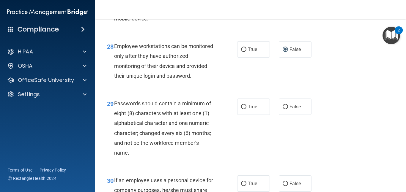
scroll to position [1725, 0]
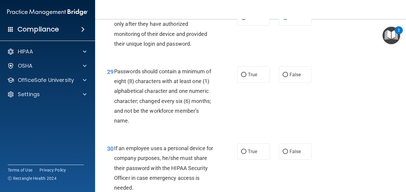
drag, startPoint x: 242, startPoint y: 95, endPoint x: 231, endPoint y: 101, distance: 12.6
click at [242, 77] on input "True" at bounding box center [243, 75] width 5 height 4
radio input "true"
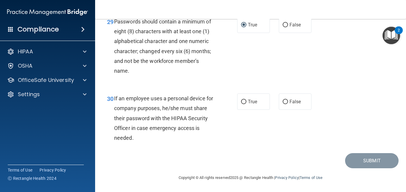
scroll to position [1795, 0]
click at [283, 104] on input "False" at bounding box center [285, 102] width 5 height 4
radio input "true"
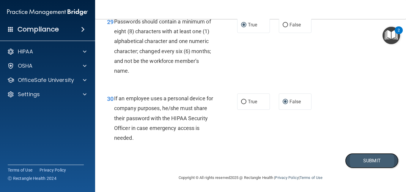
click at [372, 159] on button "Submit" at bounding box center [372, 161] width 54 height 15
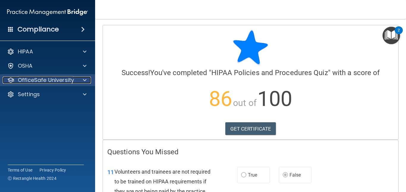
click at [56, 81] on p "OfficeSafe University" at bounding box center [46, 80] width 56 height 7
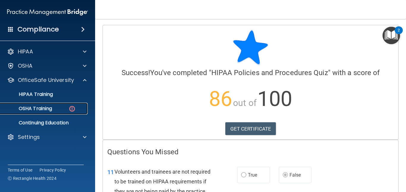
click at [51, 108] on p "OSHA Training" at bounding box center [28, 109] width 48 height 6
